Goal: Transaction & Acquisition: Purchase product/service

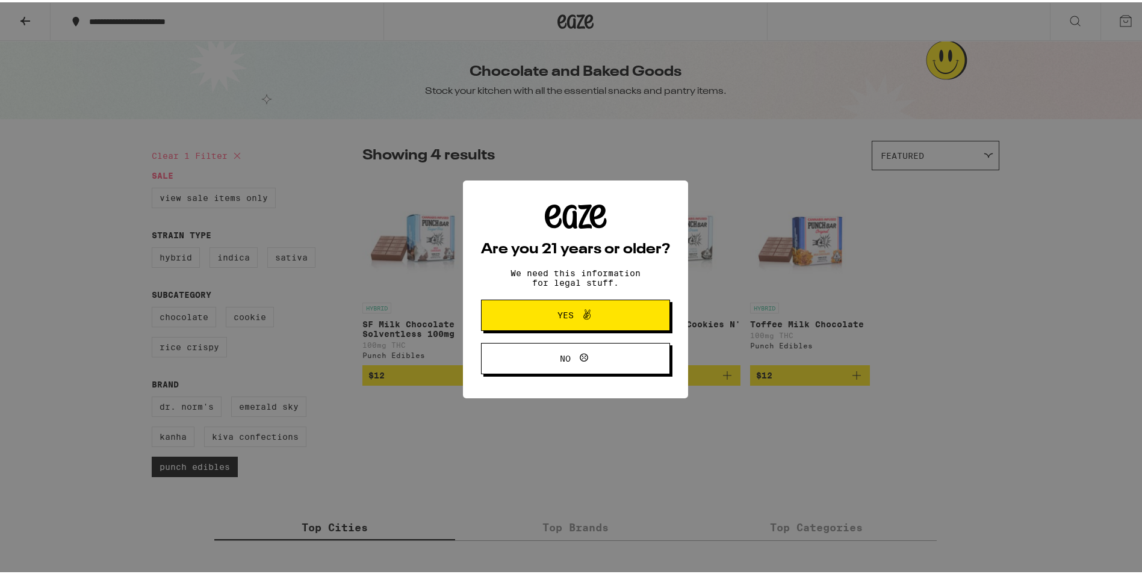
click at [507, 303] on button "Yes" at bounding box center [575, 312] width 189 height 31
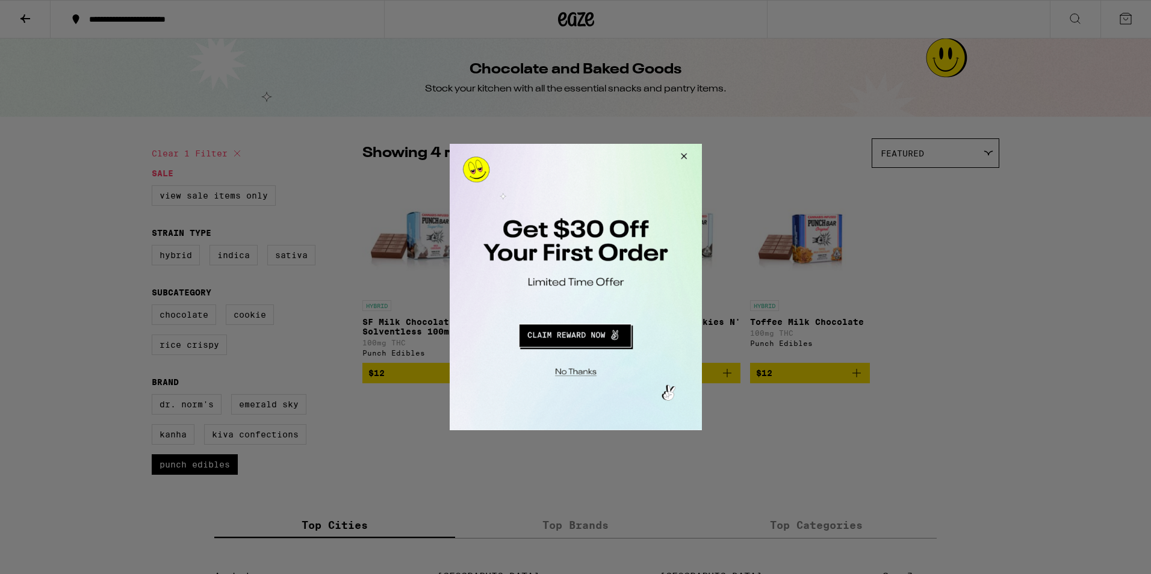
click at [570, 333] on button "Redirect to URL" at bounding box center [573, 334] width 209 height 29
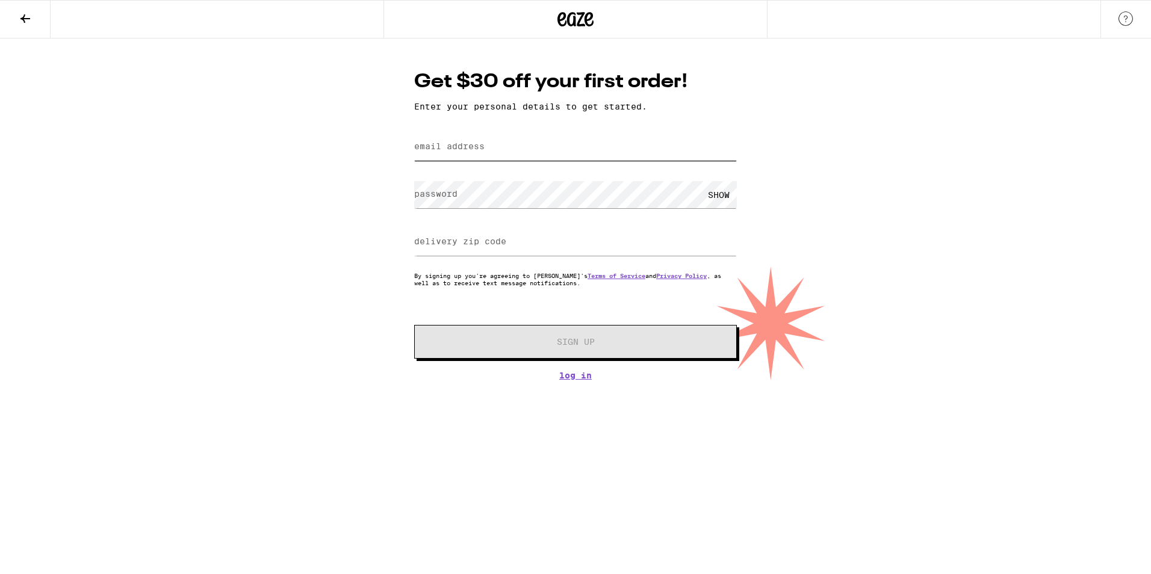
click at [486, 141] on input "email address" at bounding box center [575, 147] width 323 height 27
type input "lowney72@yahoo.com"
type input "11363"
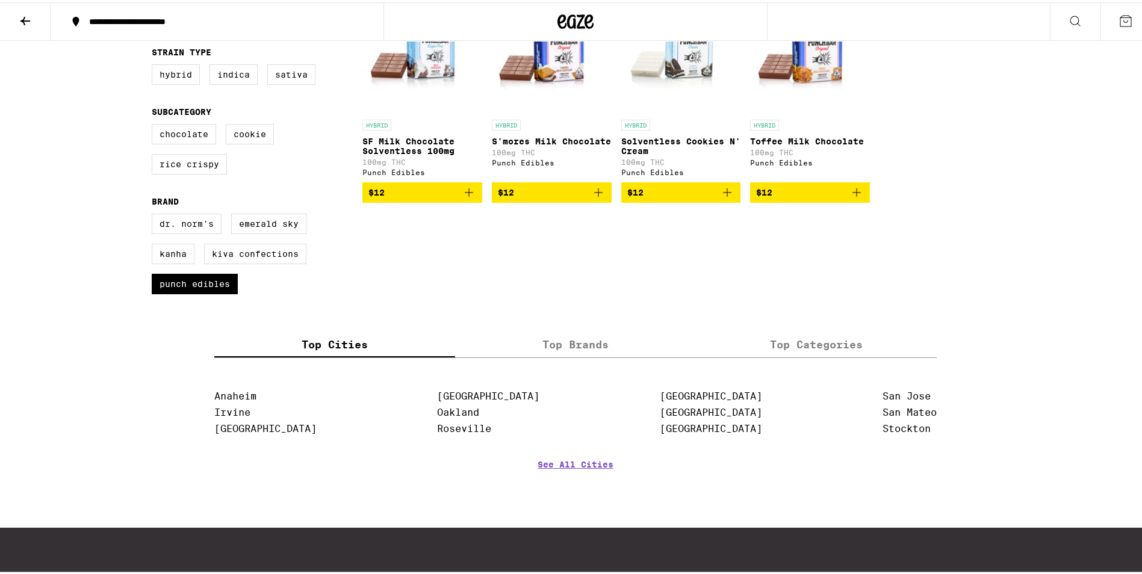
scroll to position [132, 0]
